Goal: Task Accomplishment & Management: Manage account settings

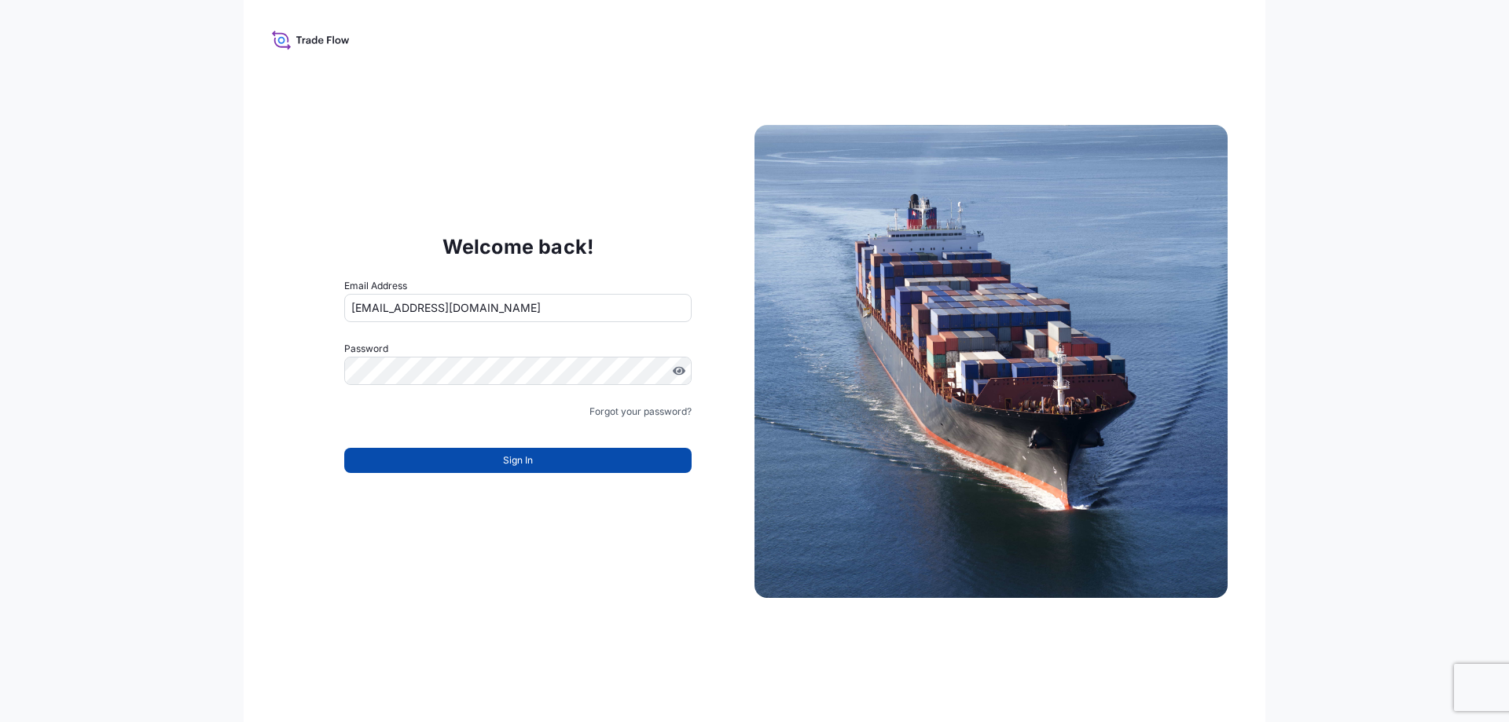
click at [550, 466] on button "Sign In" at bounding box center [517, 460] width 347 height 25
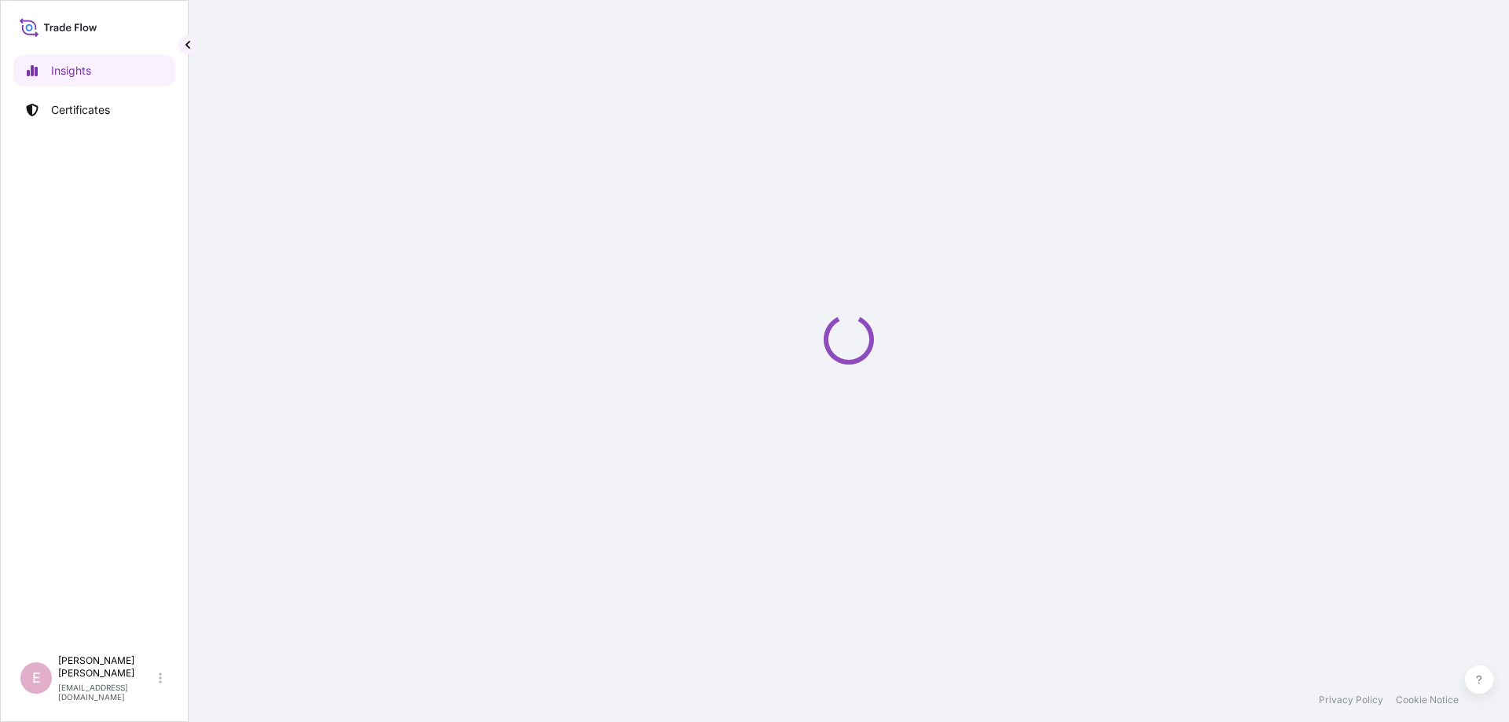
select select "2025"
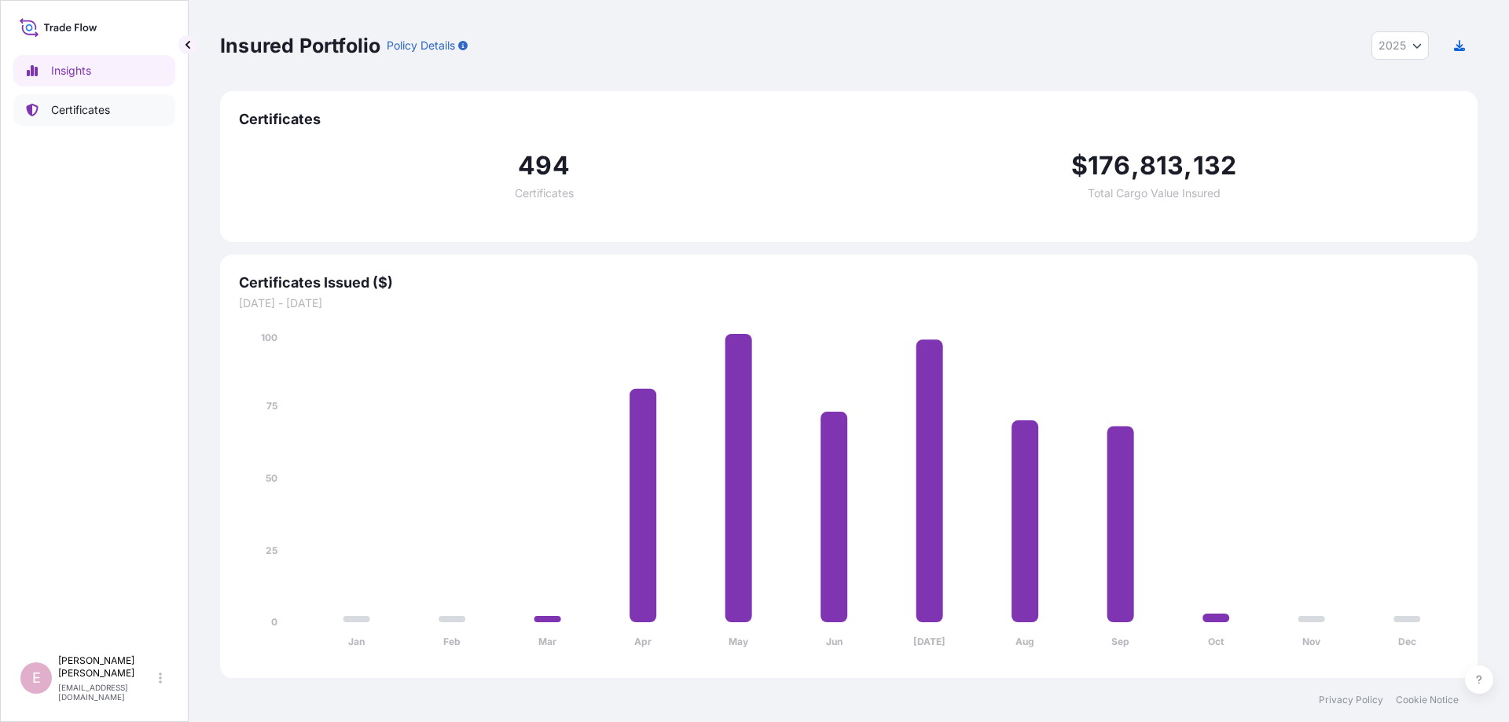
click at [109, 124] on link "Certificates" at bounding box center [94, 109] width 162 height 31
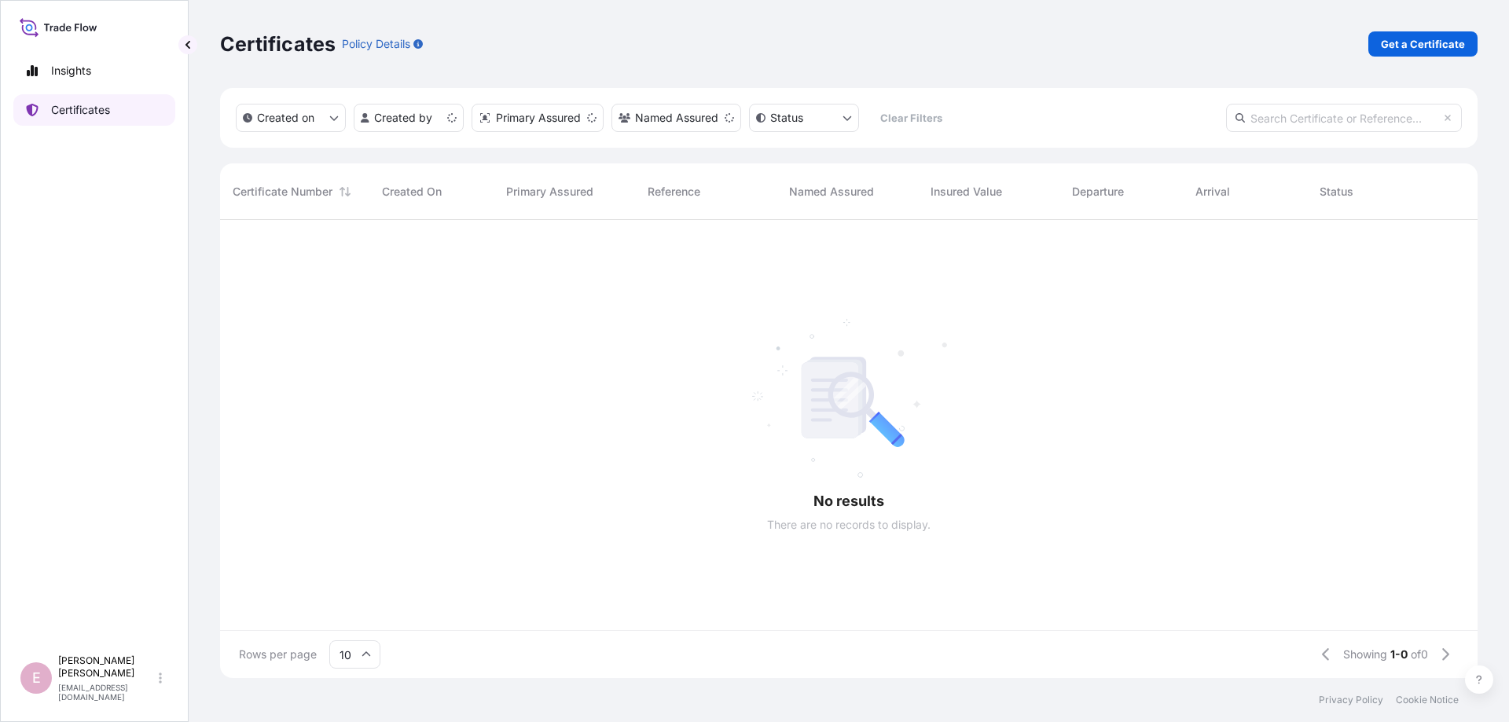
scroll to position [467, 1257]
click at [1358, 104] on input "text" at bounding box center [1344, 118] width 236 height 28
paste input "[PHONE_NUMBER]"
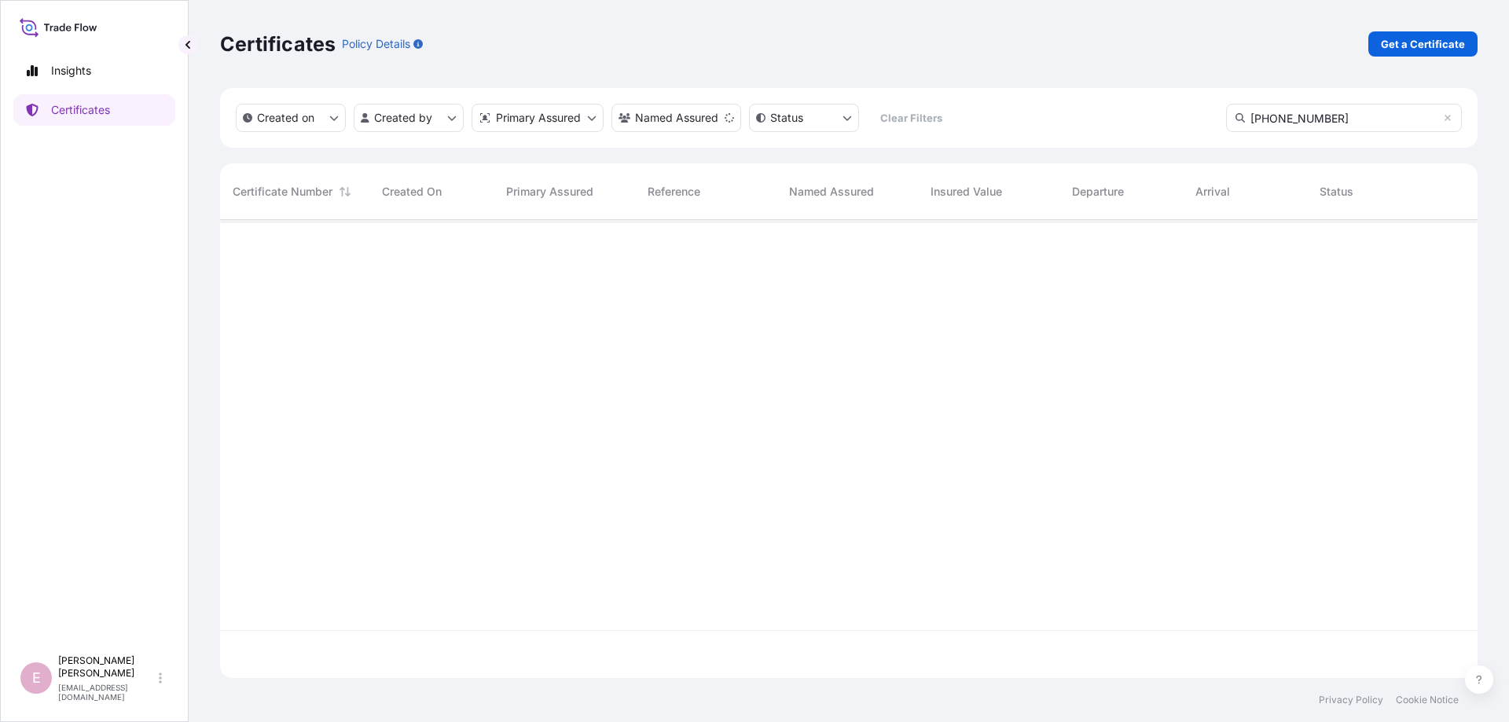
type input "[PHONE_NUMBER]"
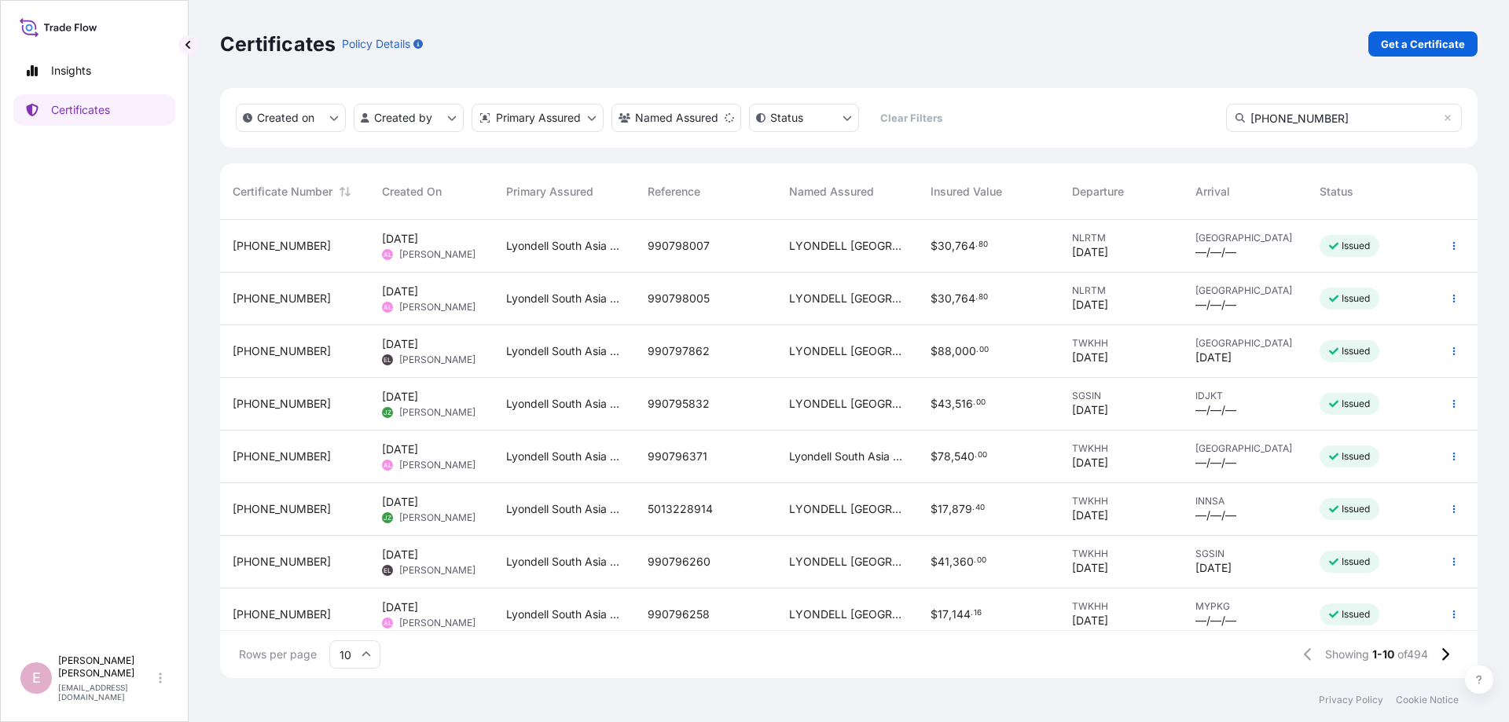
click at [364, 662] on input "10" at bounding box center [354, 654] width 51 height 28
click at [347, 609] on div "50" at bounding box center [355, 611] width 39 height 30
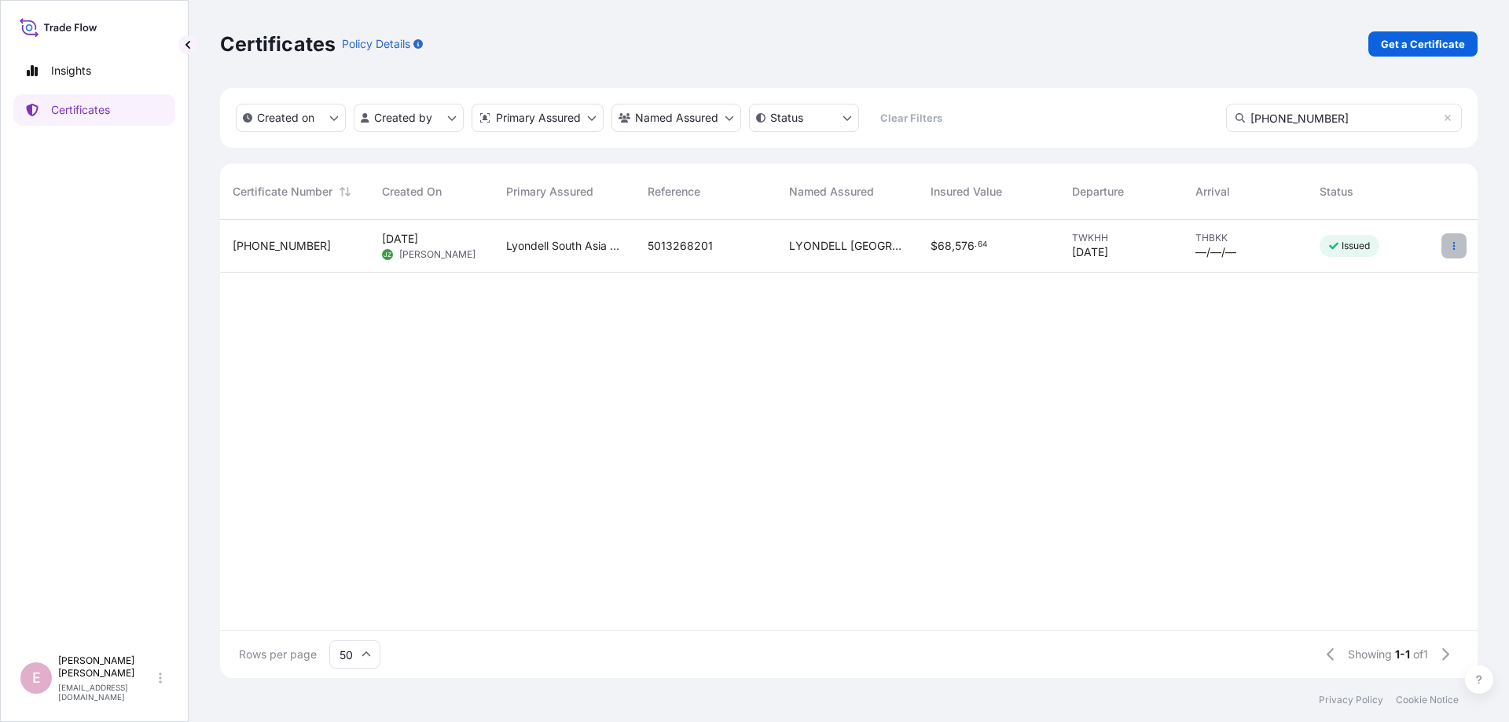
click at [1455, 247] on icon "button" at bounding box center [1453, 245] width 9 height 9
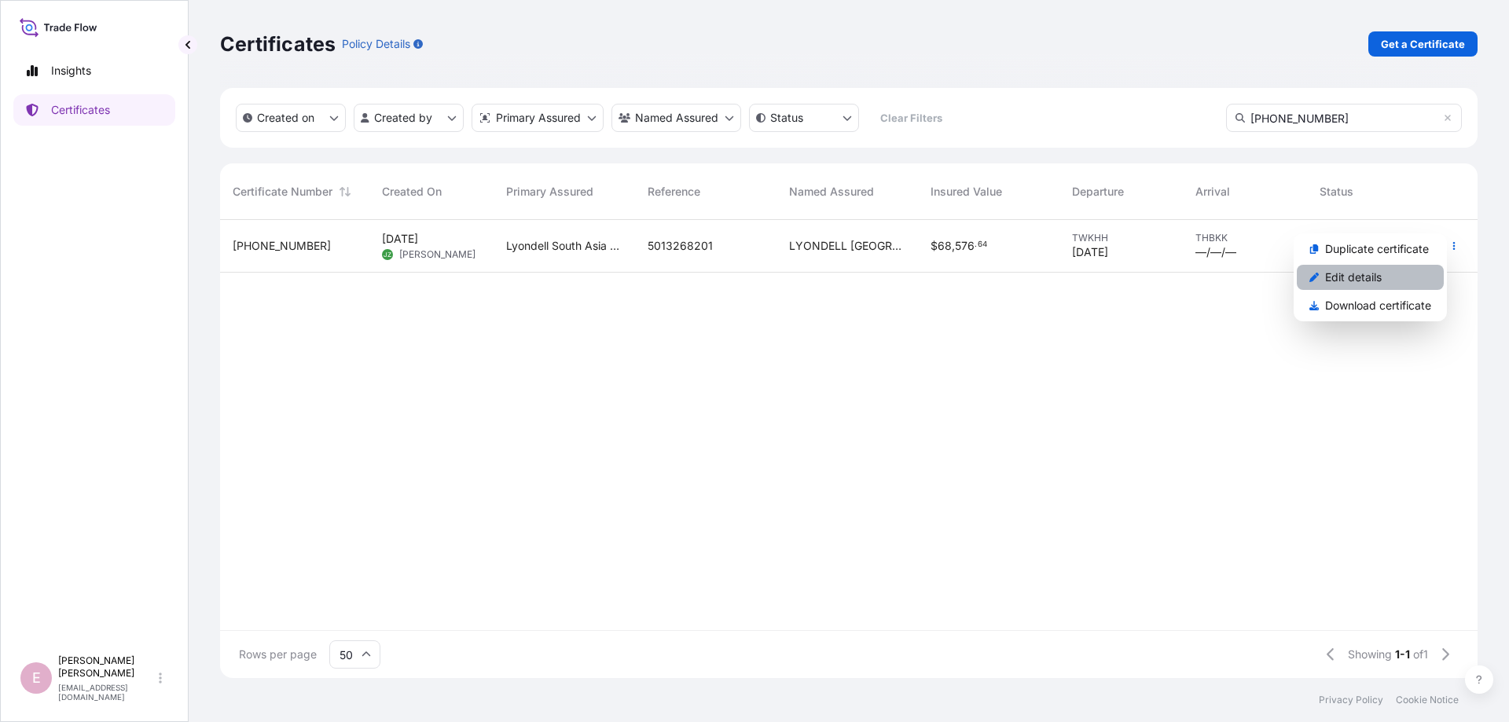
click at [1376, 276] on p "Edit details" at bounding box center [1353, 278] width 57 height 16
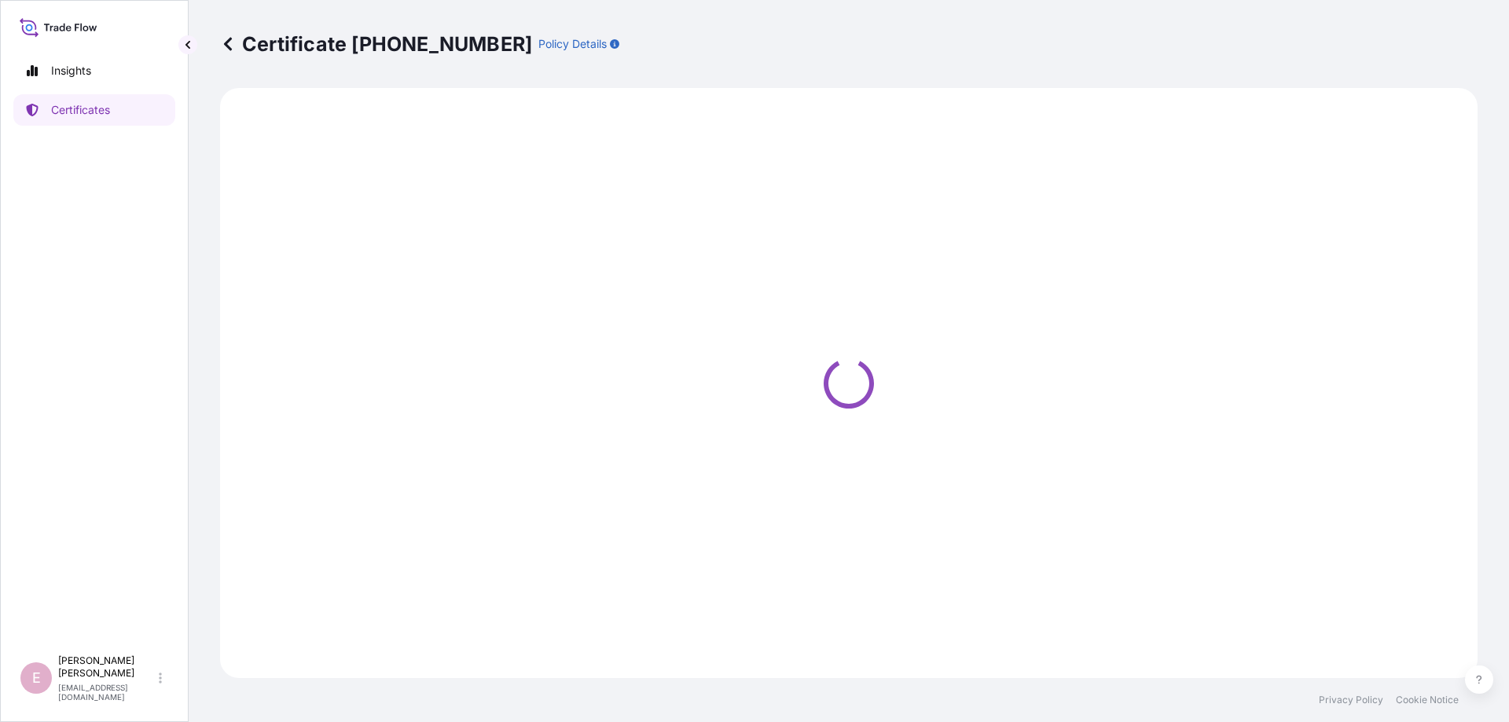
select select "Sea"
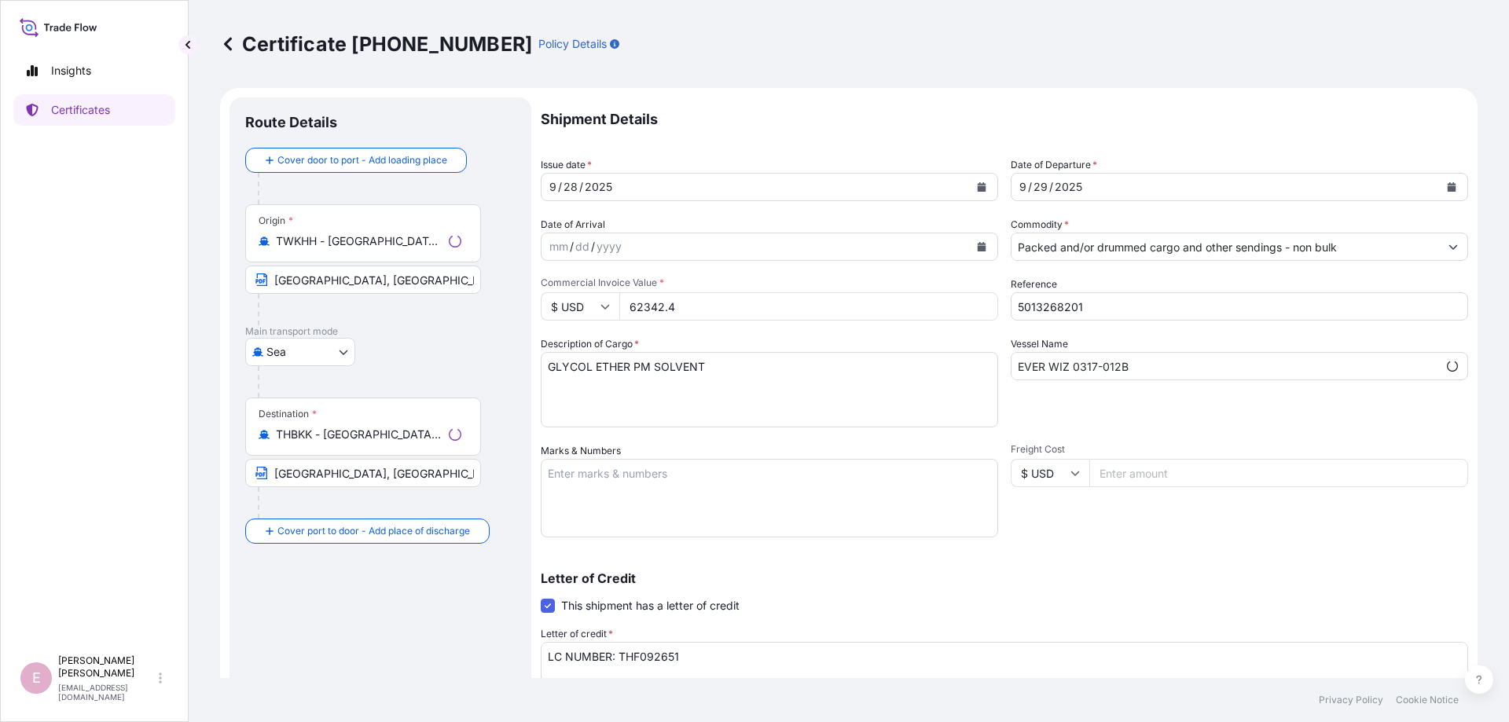
select select "32022"
click at [981, 193] on button "Calendar" at bounding box center [981, 186] width 25 height 25
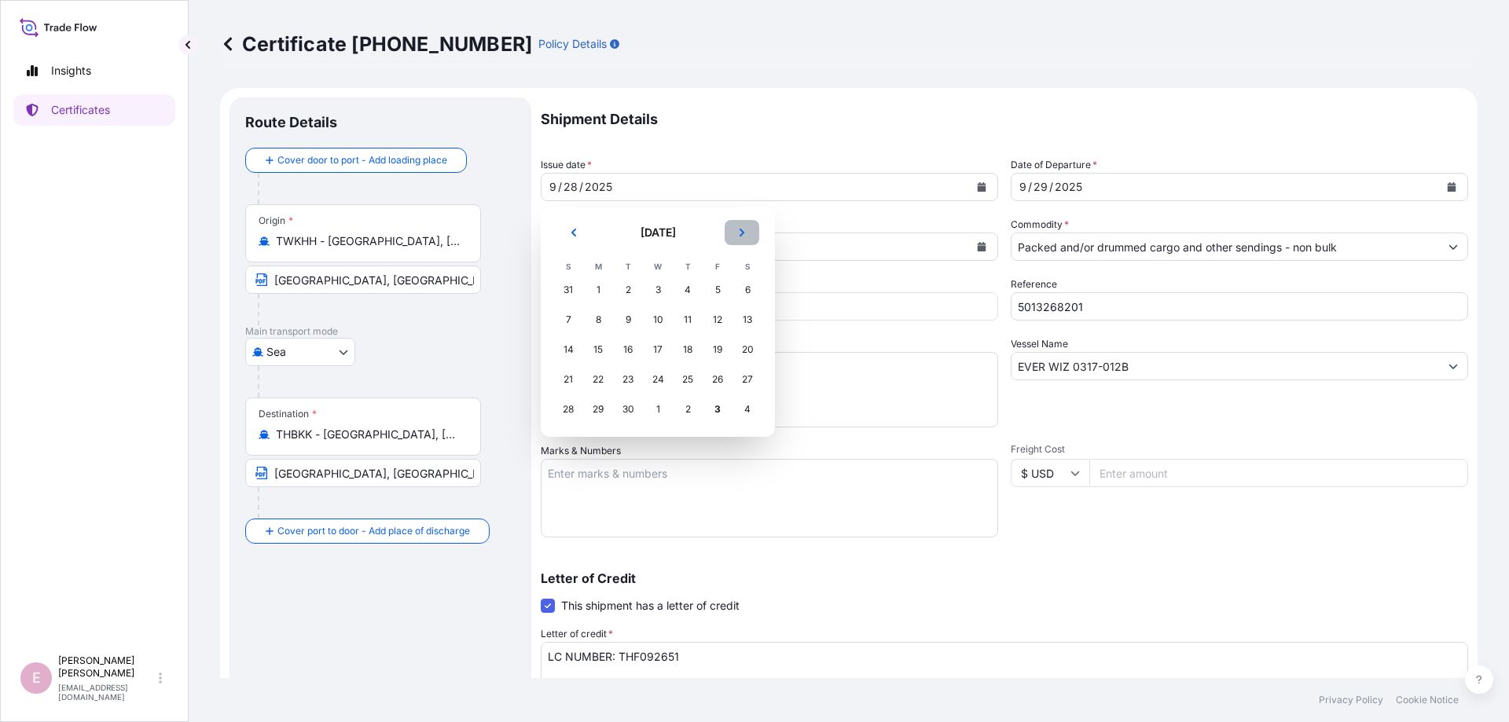
click at [745, 240] on button "Next" at bounding box center [741, 232] width 35 height 25
click at [688, 288] on div "2" at bounding box center [687, 290] width 28 height 28
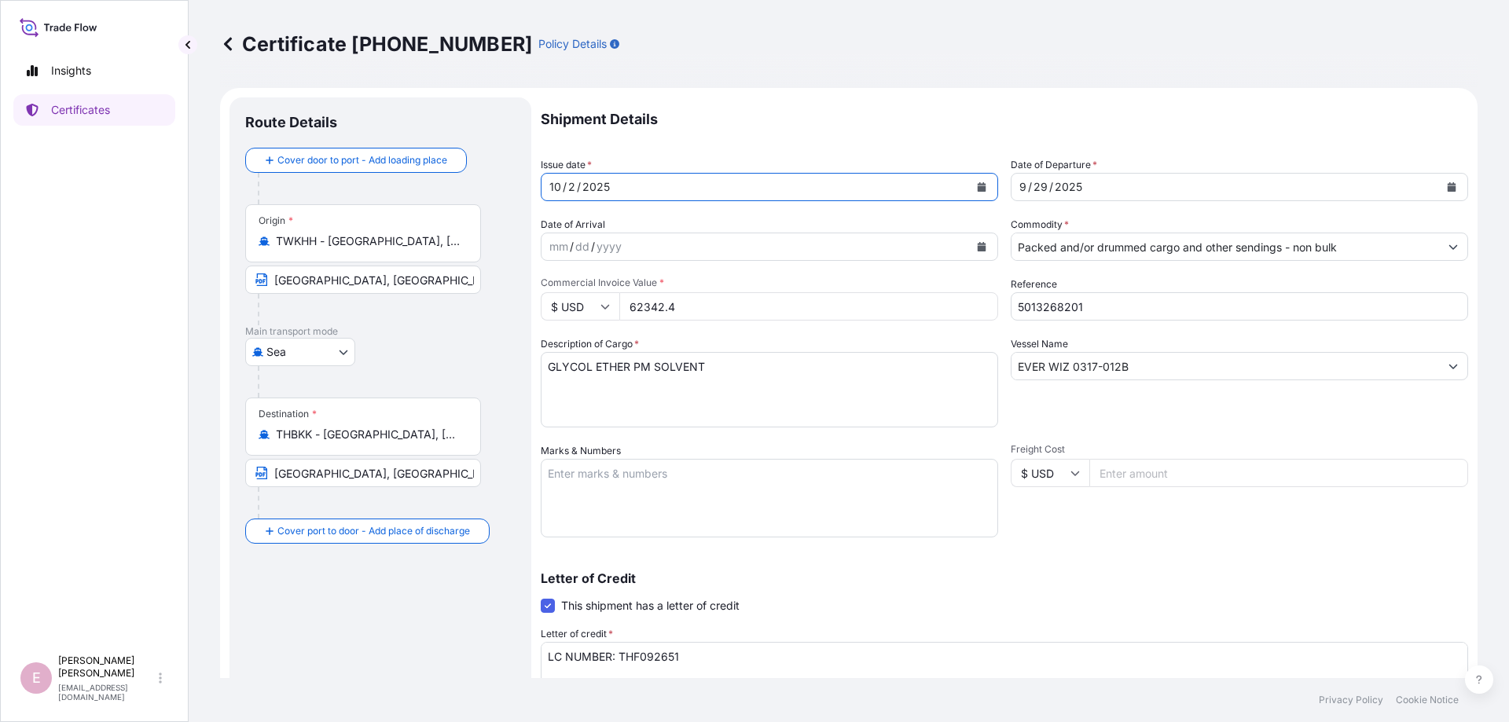
click at [1456, 188] on button "Calendar" at bounding box center [1451, 186] width 25 height 25
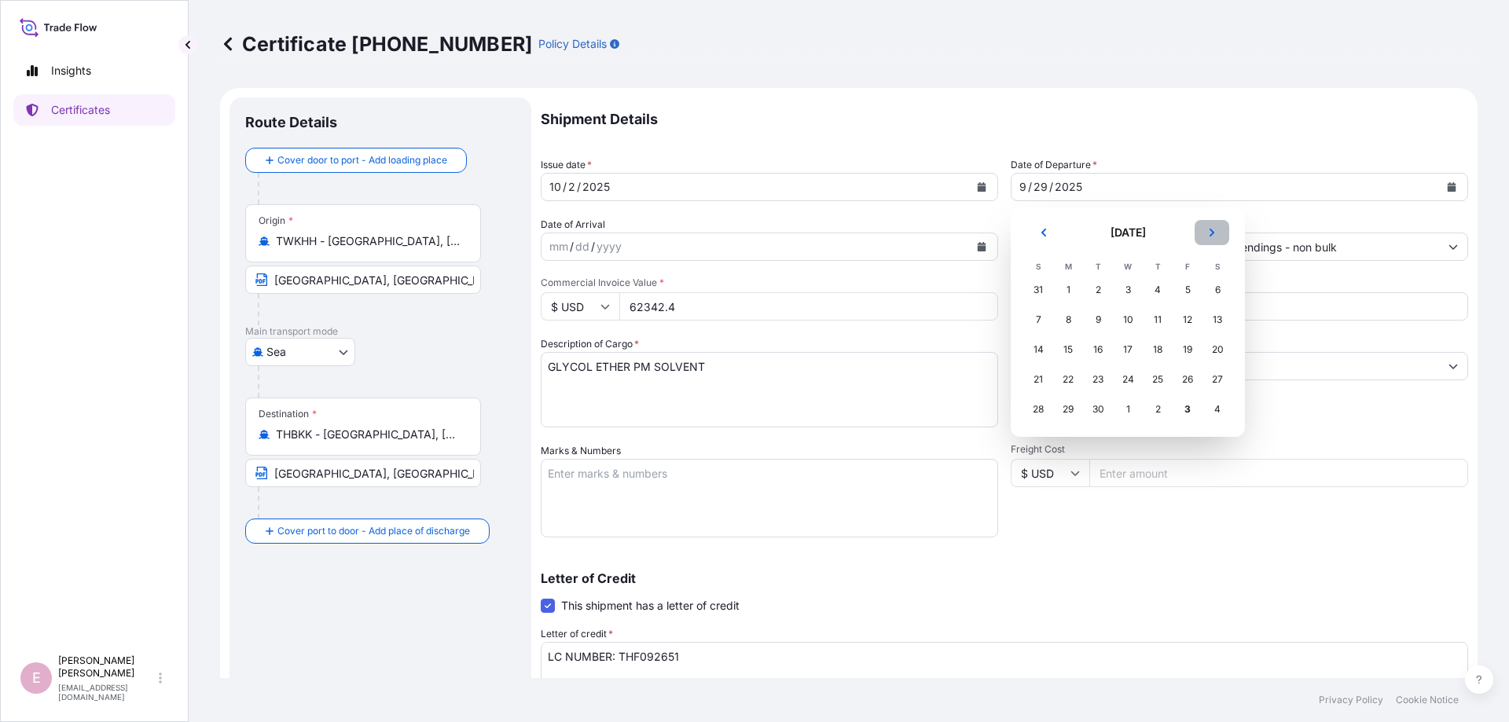
click at [1215, 233] on icon "Next" at bounding box center [1211, 232] width 9 height 9
click at [1159, 289] on div "2" at bounding box center [1157, 290] width 28 height 28
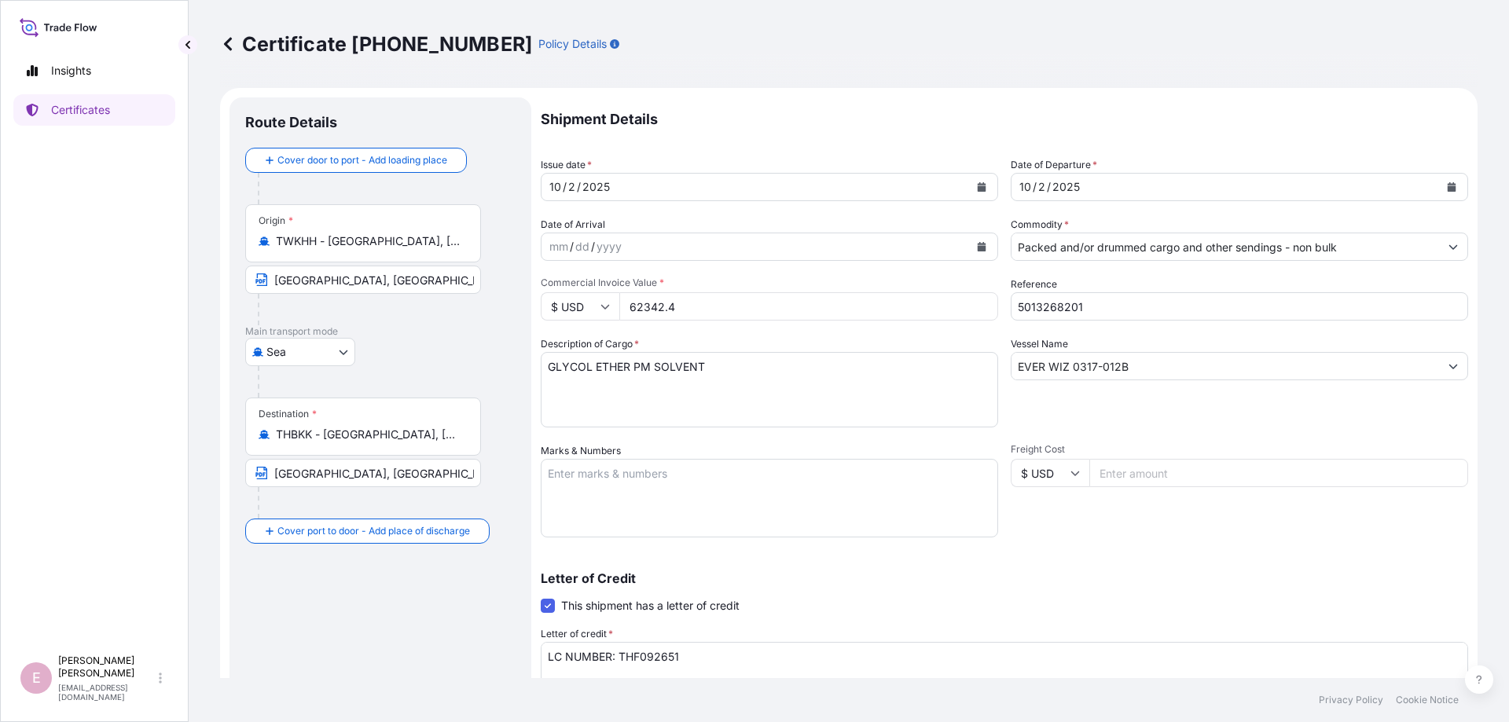
click at [1016, 577] on p "Letter of Credit" at bounding box center [1004, 578] width 927 height 13
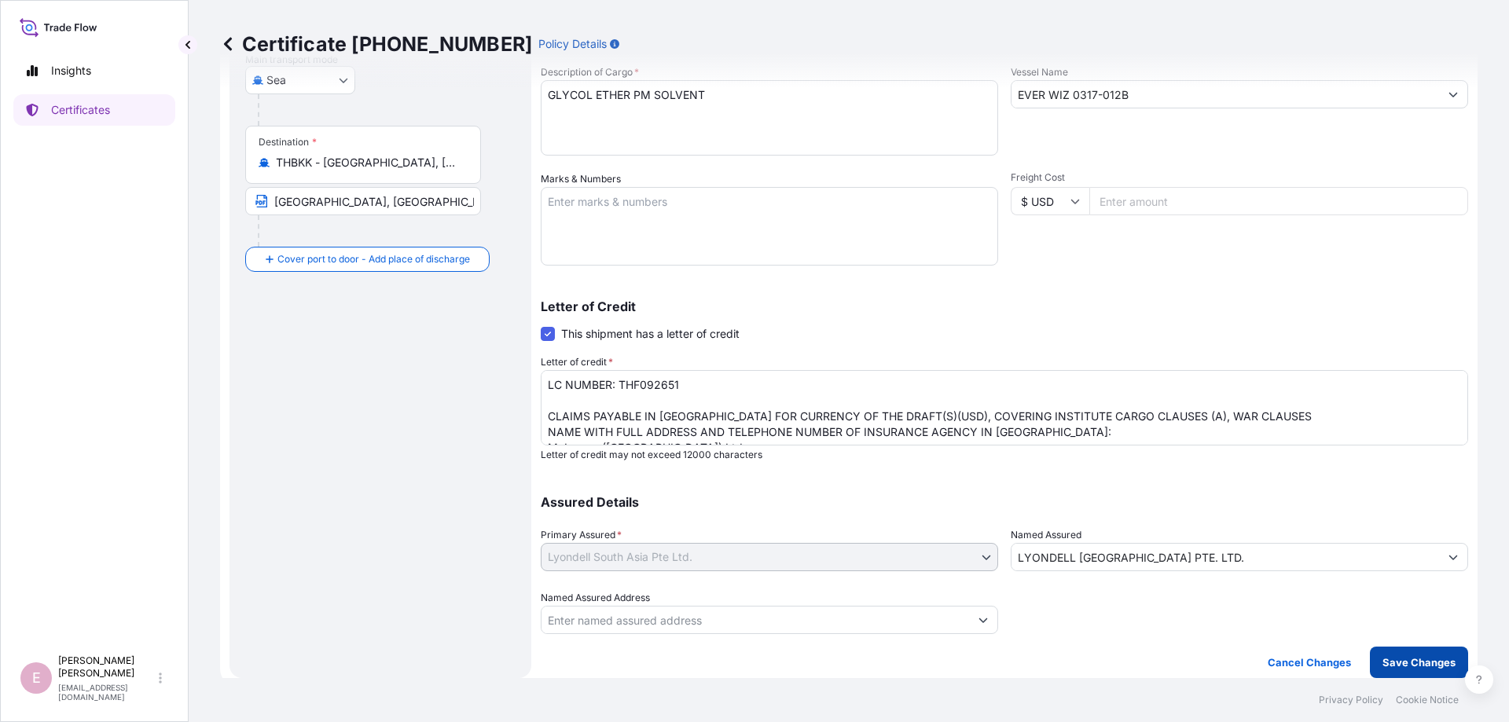
click at [1410, 660] on p "Save Changes" at bounding box center [1418, 663] width 73 height 16
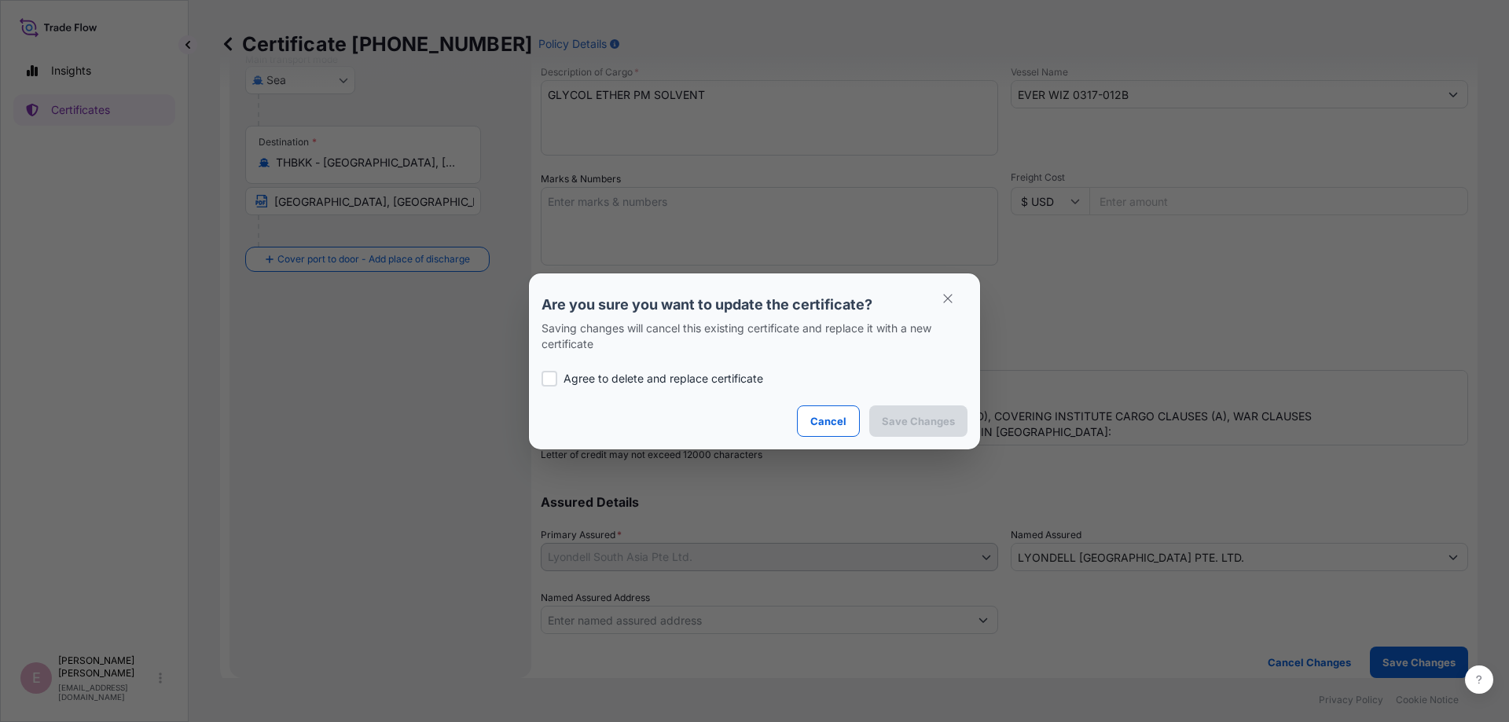
click at [552, 378] on div at bounding box center [549, 379] width 16 height 16
checkbox input "true"
click at [893, 423] on p "Save Changes" at bounding box center [918, 421] width 73 height 16
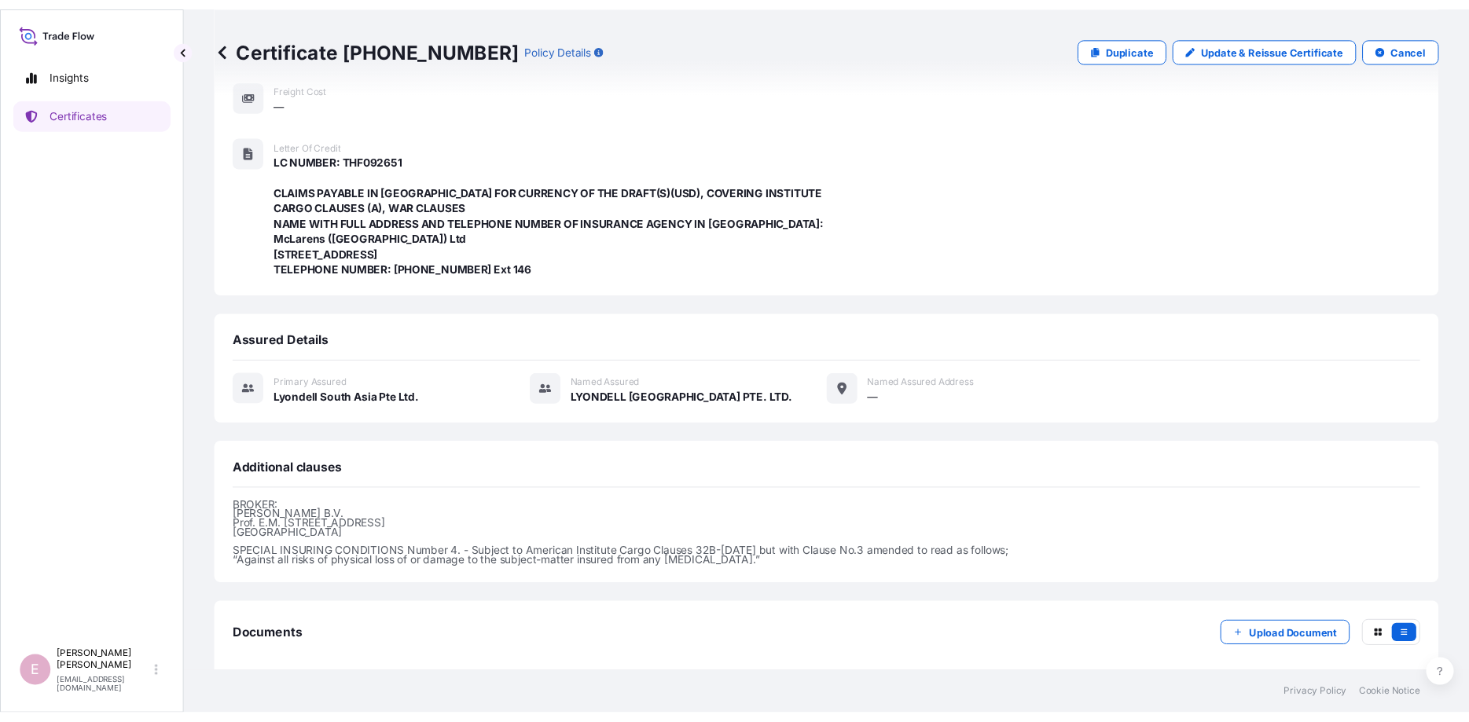
scroll to position [357, 0]
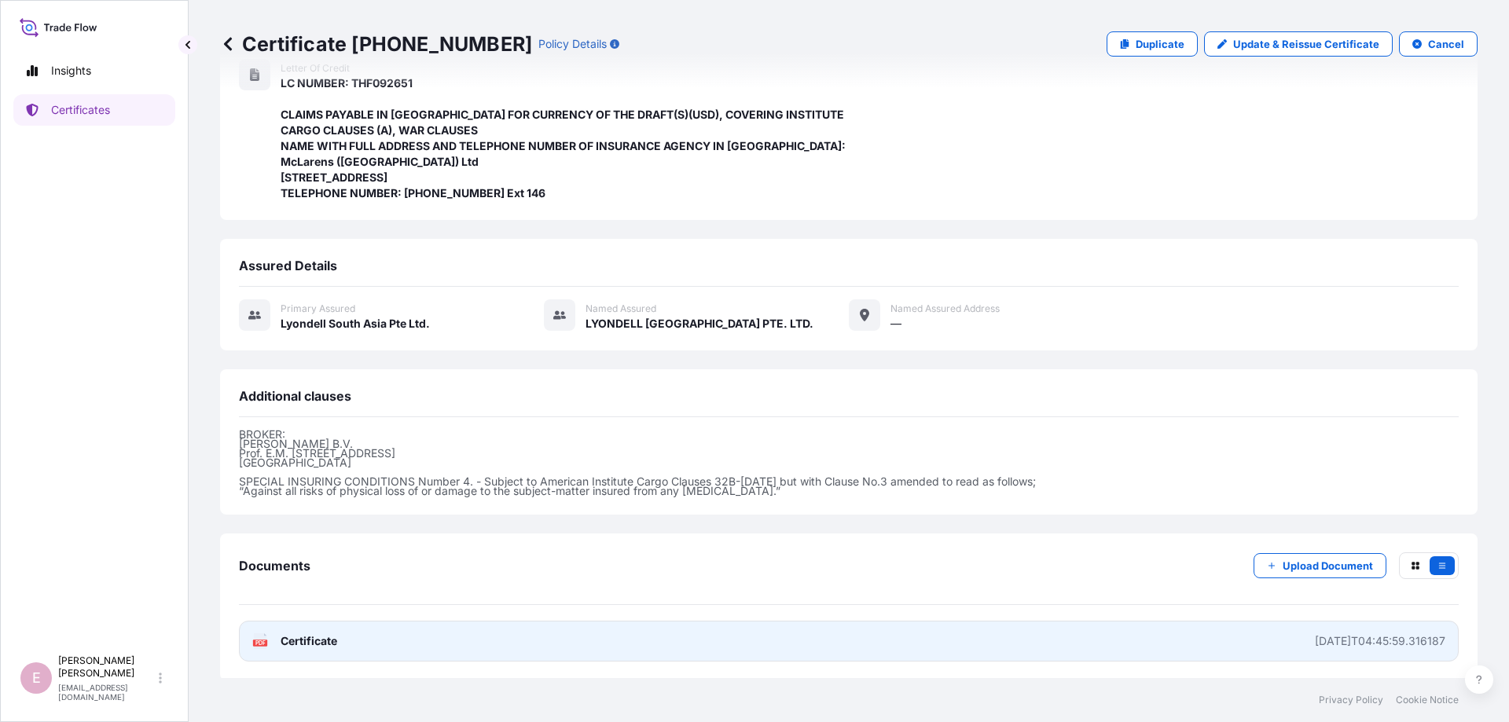
click at [263, 644] on text "PDF" at bounding box center [260, 643] width 10 height 6
